Goal: Information Seeking & Learning: Learn about a topic

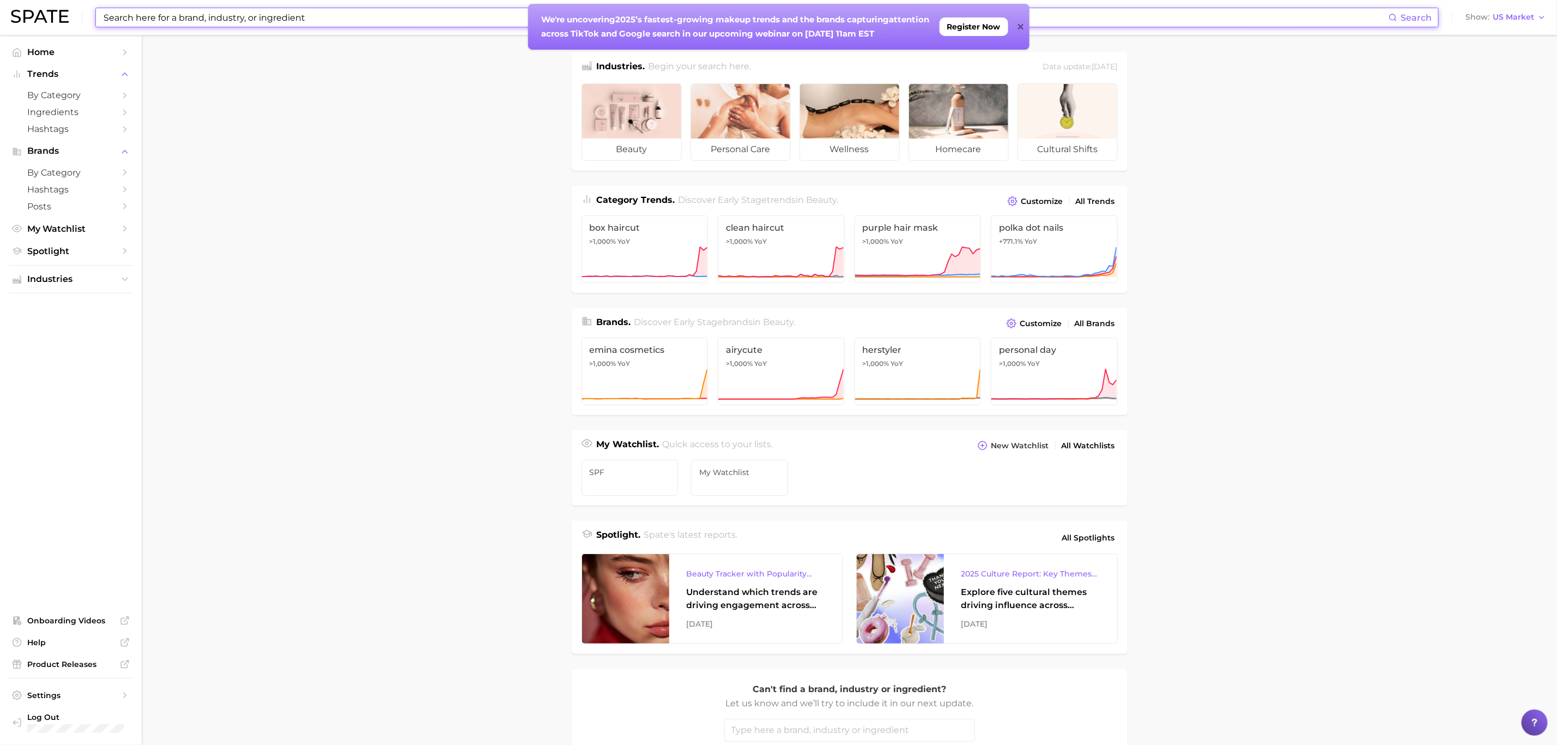
click at [182, 25] on input at bounding box center [745, 17] width 1287 height 19
type input "bacne"
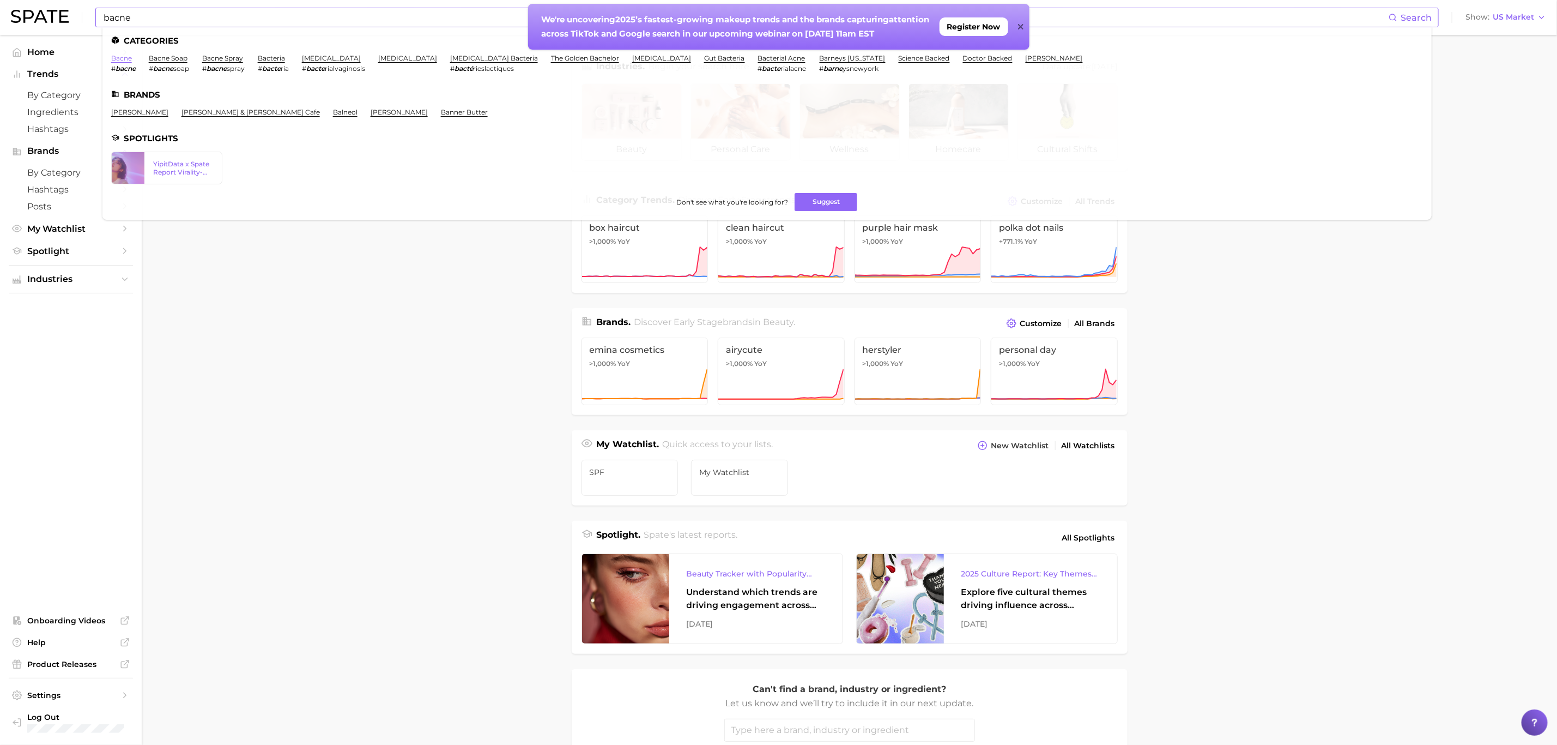
click at [123, 59] on link "bacne" at bounding box center [121, 58] width 21 height 8
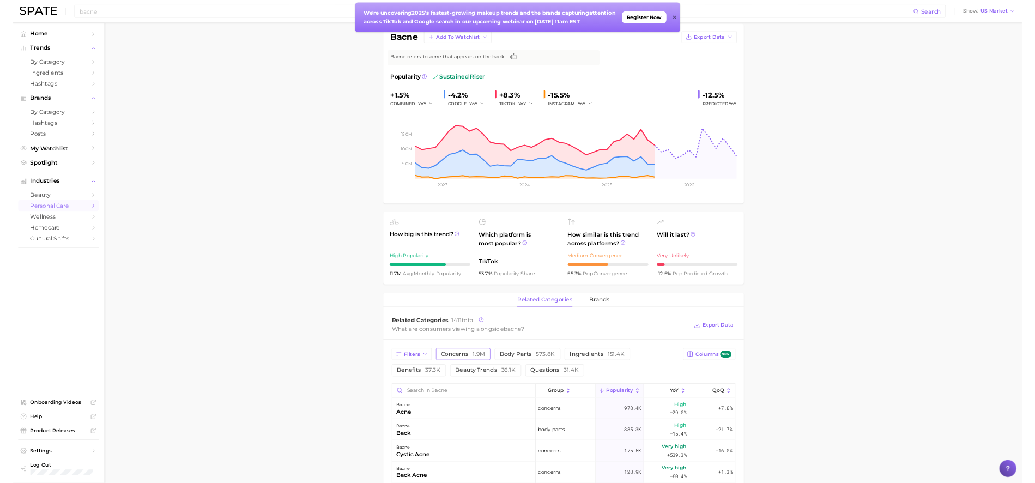
scroll to position [164, 0]
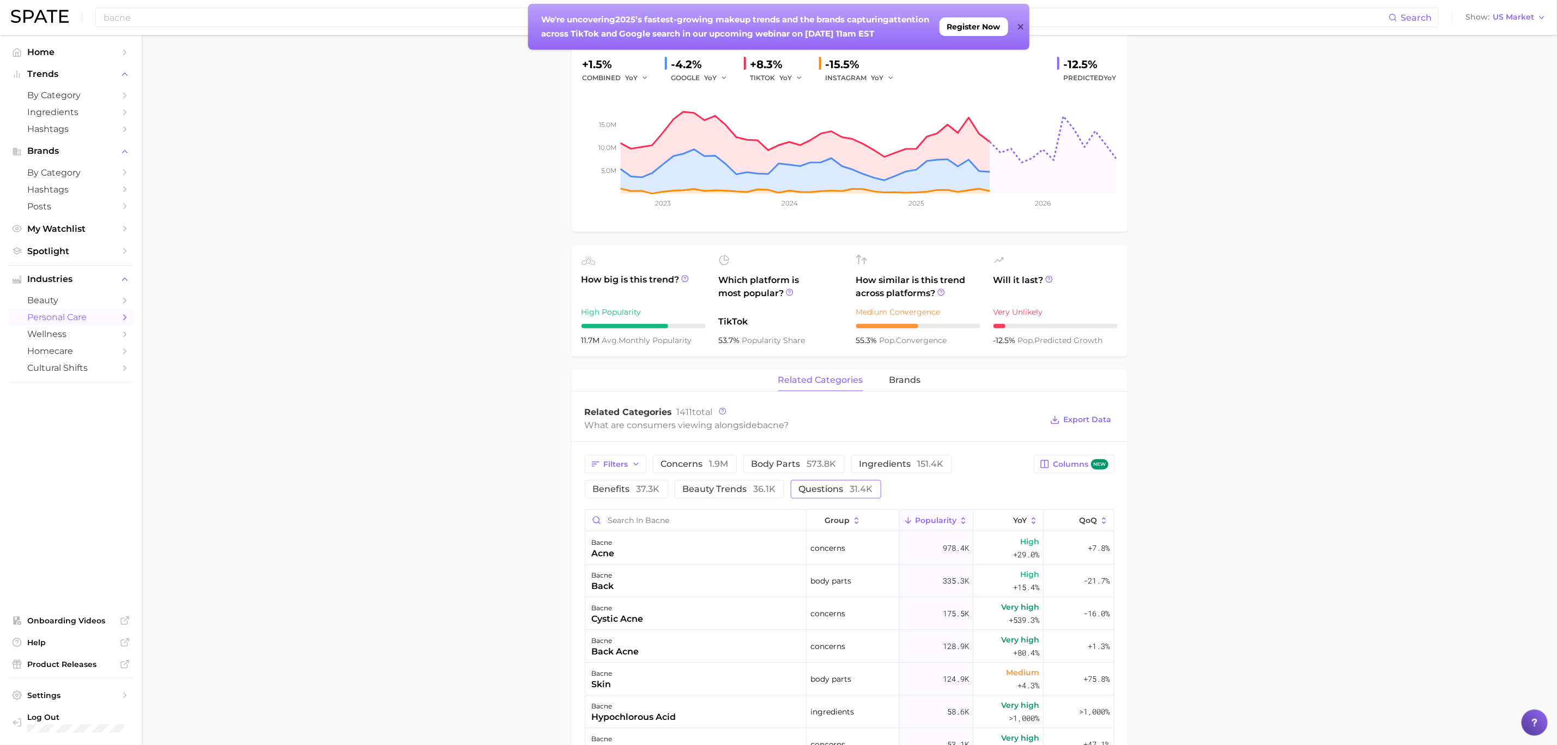
click at [848, 493] on span "questions 31.4k" at bounding box center [836, 489] width 74 height 9
